Goal: Task Accomplishment & Management: Manage account settings

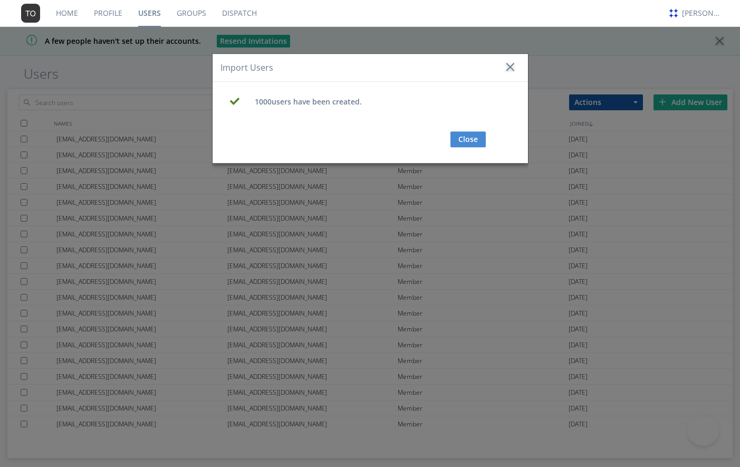
click at [72, 104] on div "Import Users 1000 users have been created. Close" at bounding box center [370, 233] width 740 height 467
click at [459, 139] on button "Close" at bounding box center [468, 140] width 35 height 16
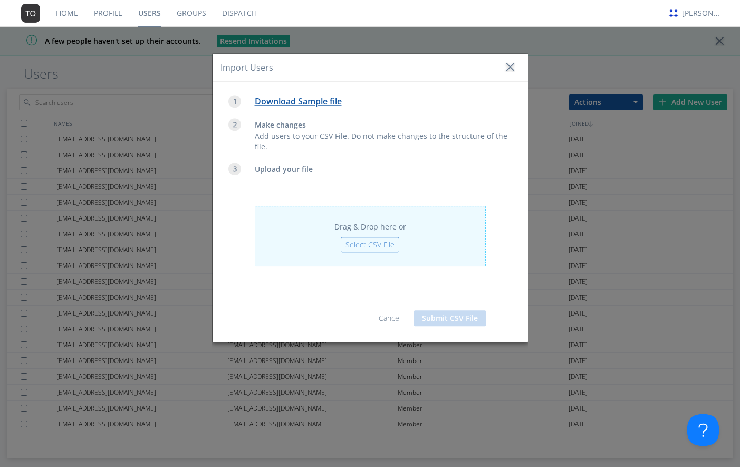
click at [514, 68] on div "Import Users" at bounding box center [371, 68] width 316 height 28
click at [507, 68] on div at bounding box center [509, 67] width 11 height 11
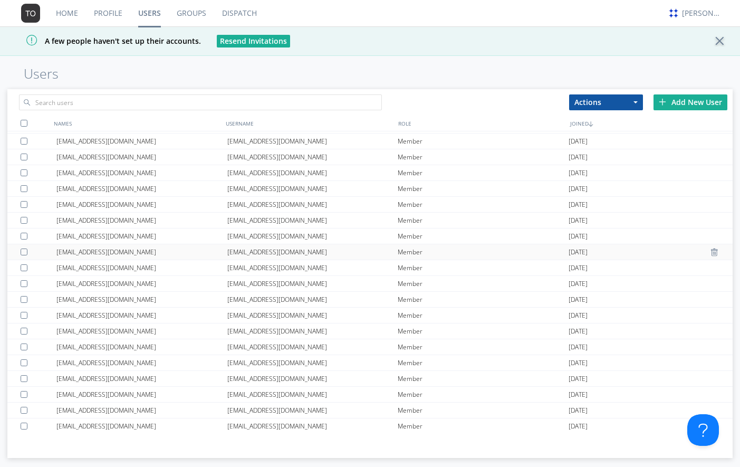
scroll to position [253, 0]
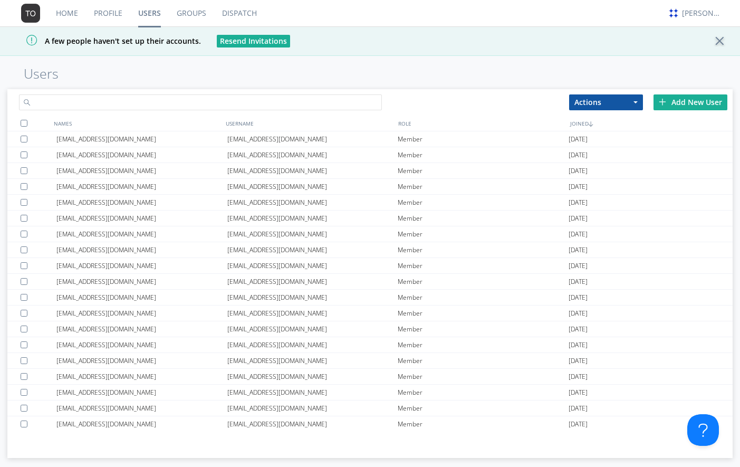
click at [143, 105] on input "text" at bounding box center [200, 102] width 363 height 16
click at [250, 140] on div "[EMAIL_ADDRESS][DOMAIN_NAME]" at bounding box center [312, 138] width 171 height 15
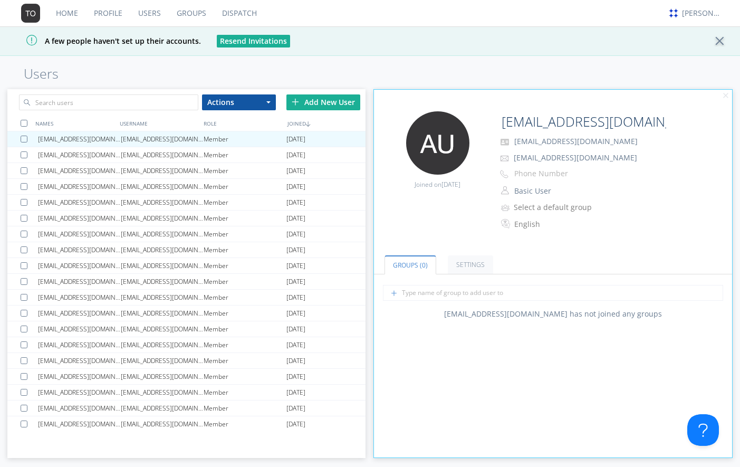
drag, startPoint x: 692, startPoint y: 139, endPoint x: 511, endPoint y: 146, distance: 181.1
click at [511, 146] on p "[EMAIL_ADDRESS][DOMAIN_NAME]" at bounding box center [603, 142] width 211 height 14
copy span "[EMAIL_ADDRESS][DOMAIN_NAME]"
click at [687, 15] on div "[PERSON_NAME]" at bounding box center [702, 13] width 40 height 11
click at [700, 59] on div "Log Out" at bounding box center [707, 55] width 54 height 19
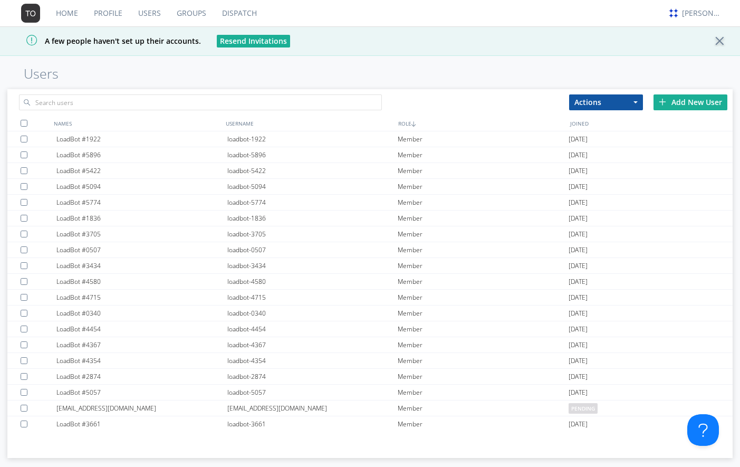
click at [153, 12] on link "Users" at bounding box center [149, 13] width 39 height 26
click at [94, 99] on input "text" at bounding box center [200, 102] width 363 height 16
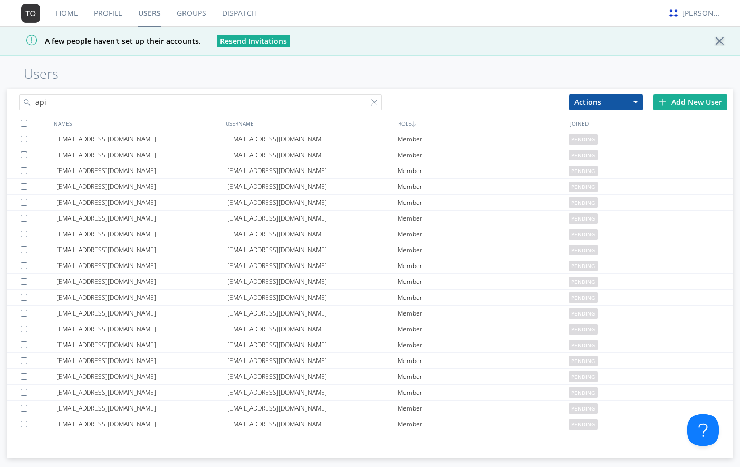
drag, startPoint x: 93, startPoint y: 107, endPoint x: 21, endPoint y: 102, distance: 72.4
click at [21, 102] on input "api" at bounding box center [200, 102] width 363 height 16
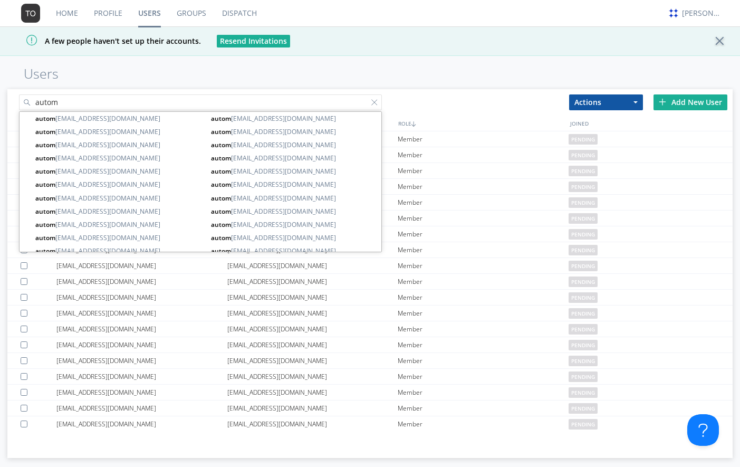
click at [80, 106] on input "autom" at bounding box center [200, 102] width 363 height 16
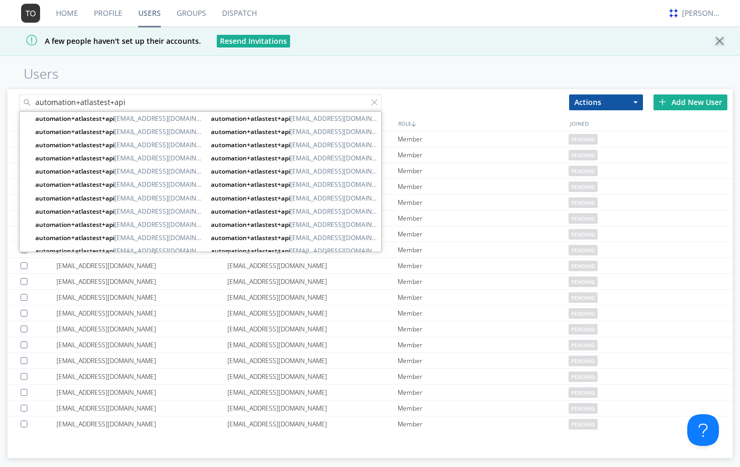
type input "automation+atlastest+api"
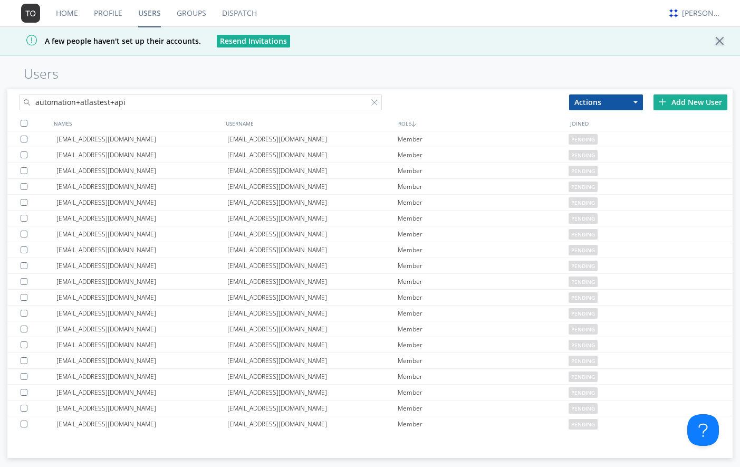
click at [23, 123] on div at bounding box center [24, 123] width 7 height 7
click at [637, 103] on button "Actions" at bounding box center [606, 102] width 74 height 16
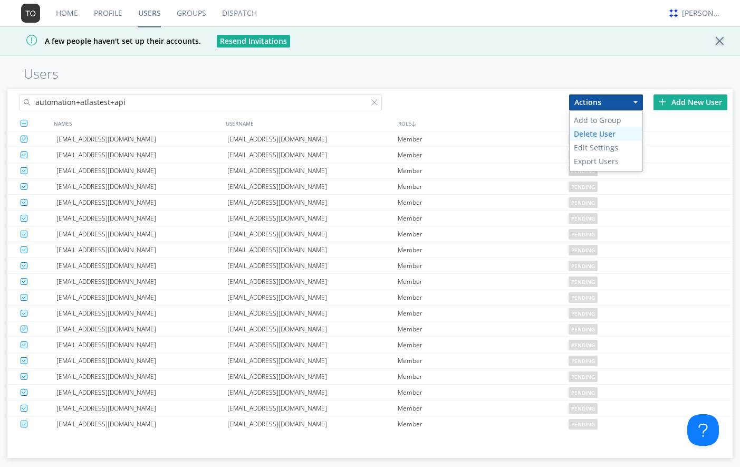
click at [620, 135] on link "Delete User" at bounding box center [606, 134] width 73 height 14
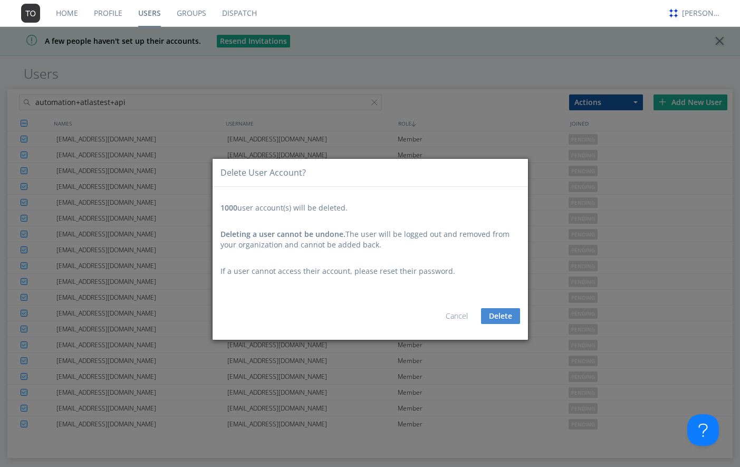
click at [505, 311] on button "Delete" at bounding box center [500, 316] width 39 height 16
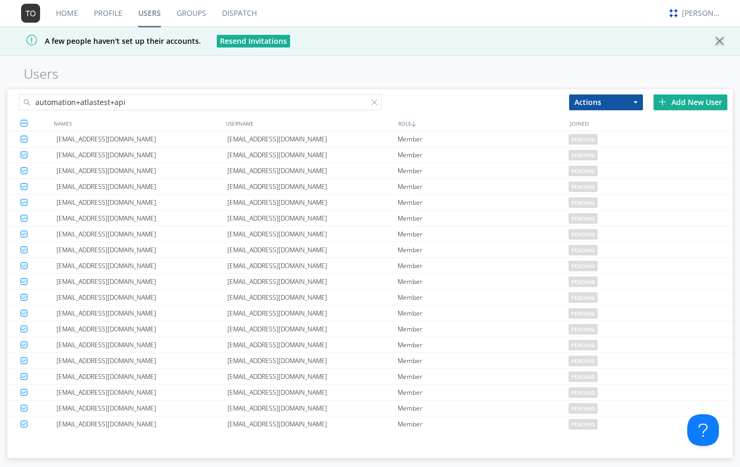
click at [314, 73] on h1 "Users" at bounding box center [370, 73] width 740 height 15
click at [178, 15] on link "Groups" at bounding box center [191, 13] width 45 height 26
click at [740, 66] on h1 "Users" at bounding box center [370, 73] width 740 height 15
click at [190, 16] on link "Groups" at bounding box center [191, 13] width 45 height 26
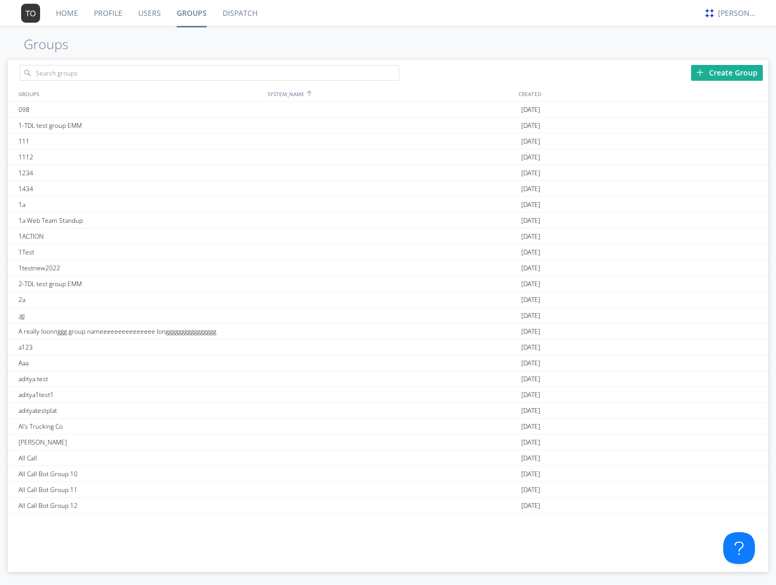
click at [227, 18] on link "Dispatch" at bounding box center [240, 13] width 51 height 26
click at [147, 16] on link "Users" at bounding box center [149, 13] width 39 height 26
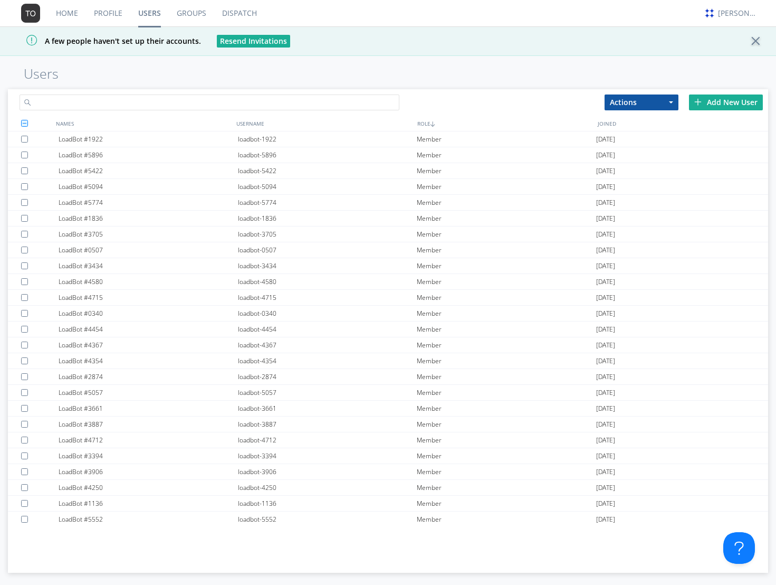
click at [119, 108] on input "text" at bounding box center [210, 102] width 380 height 16
type input "api"
click at [139, 104] on input "text" at bounding box center [210, 102] width 380 height 16
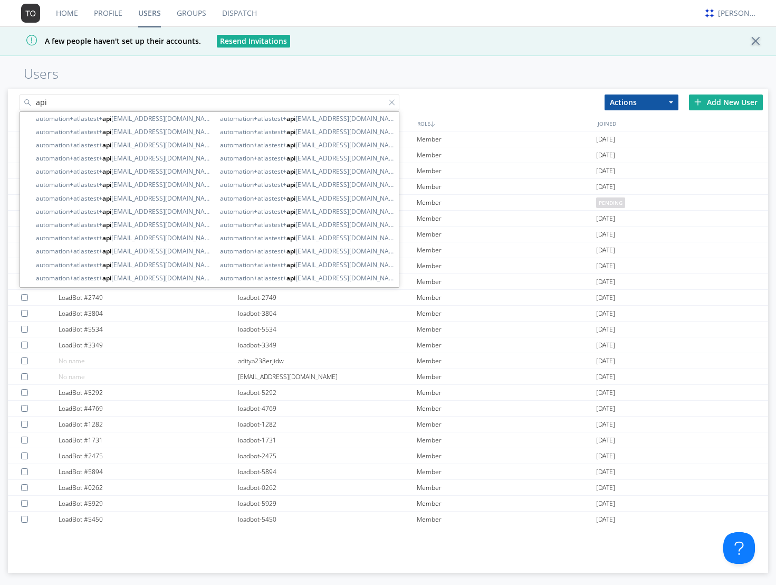
type input "api"
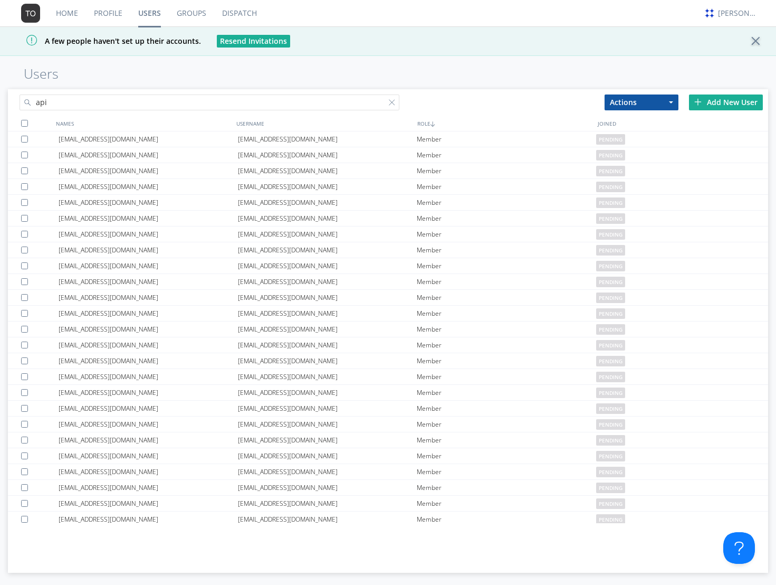
click at [23, 125] on div at bounding box center [24, 123] width 7 height 7
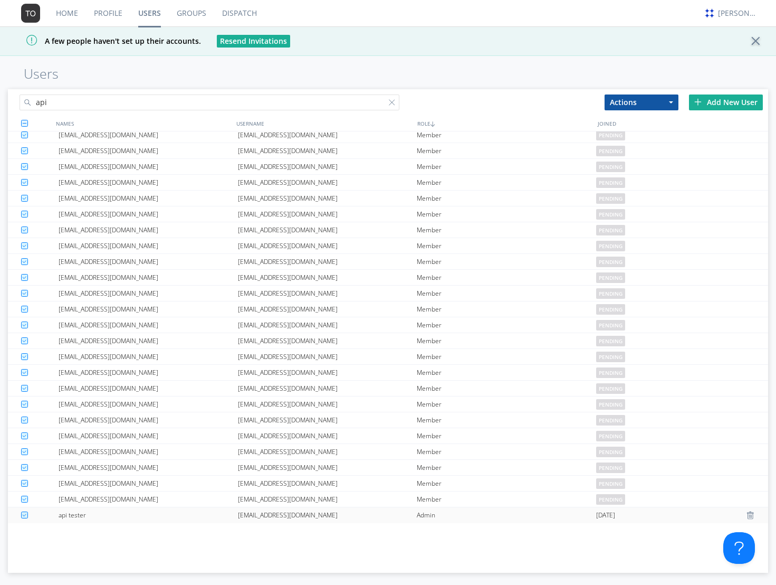
click at [21, 519] on div at bounding box center [39, 515] width 37 height 16
click at [671, 102] on span "button" at bounding box center [671, 102] width 4 height 2
click at [663, 131] on link "Delete User" at bounding box center [641, 134] width 73 height 14
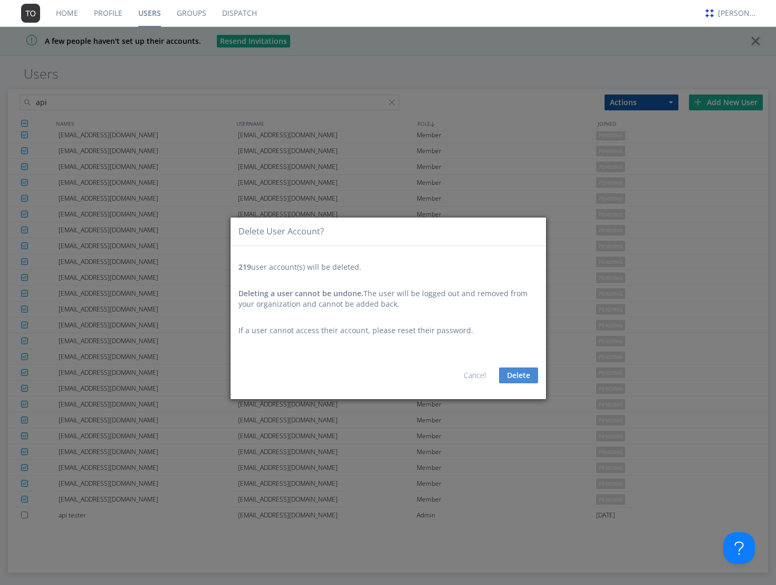
click at [465, 374] on link "Cancel" at bounding box center [475, 375] width 22 height 10
